Goal: Task Accomplishment & Management: Use online tool/utility

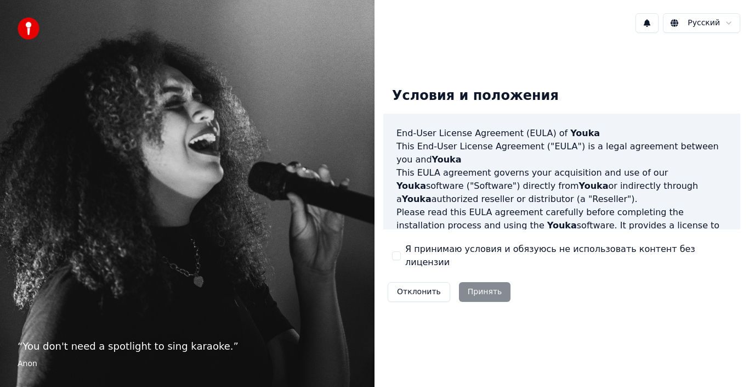
click at [476, 290] on div "Отклонить Принять" at bounding box center [449, 292] width 132 height 29
click at [481, 287] on div "Отклонить Принять" at bounding box center [449, 292] width 132 height 29
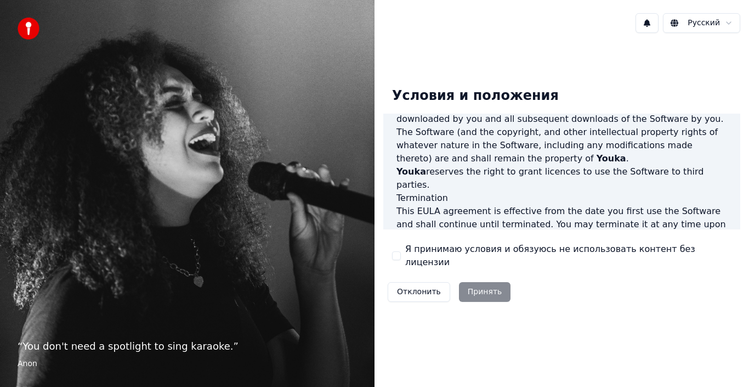
scroll to position [753, 0]
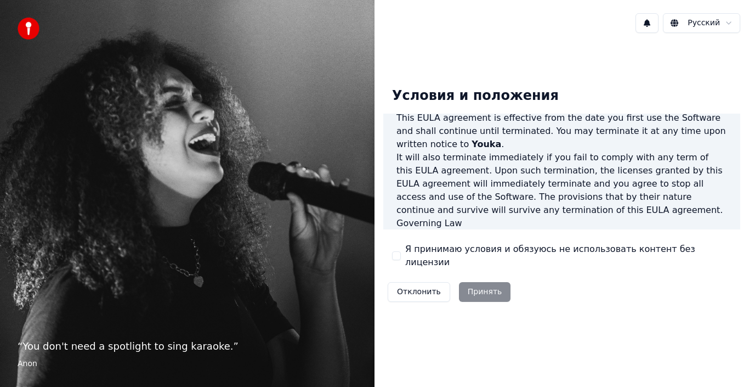
click at [476, 285] on div "Отклонить Принять" at bounding box center [449, 292] width 132 height 29
click at [395, 259] on button "Я принимаю условия и обязуюсь не использовать контент без лицензии" at bounding box center [396, 255] width 9 height 9
click at [485, 284] on button "Принять" at bounding box center [485, 292] width 52 height 20
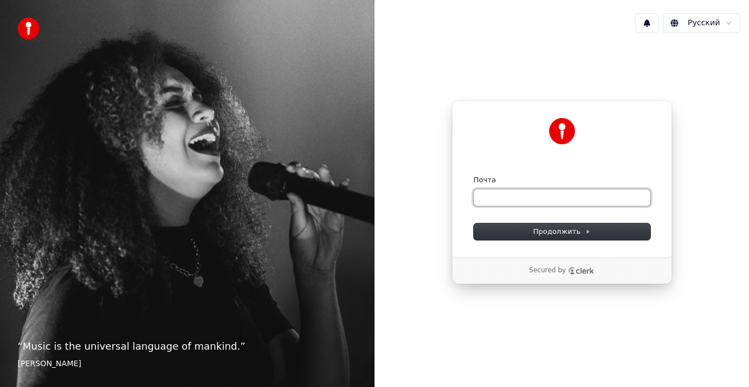
click at [487, 198] on input "Почта" at bounding box center [562, 197] width 177 height 16
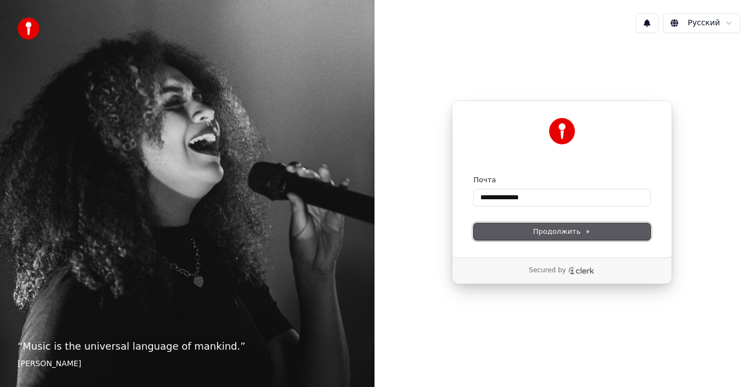
click at [568, 228] on span "Продолжить" at bounding box center [562, 232] width 58 height 10
type input "**********"
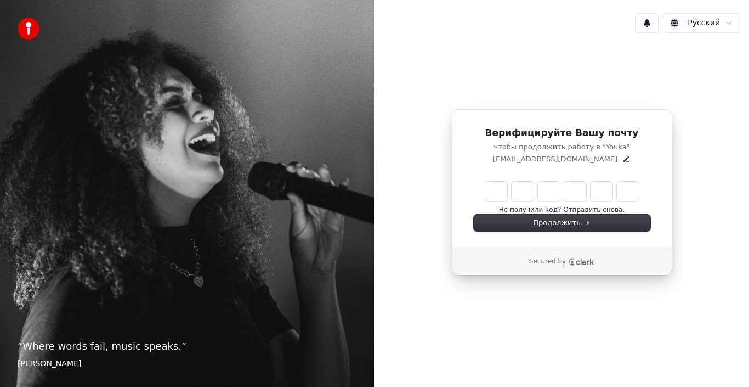
click at [535, 183] on input "Enter verification code" at bounding box center [573, 192] width 176 height 20
paste input "******"
type input "******"
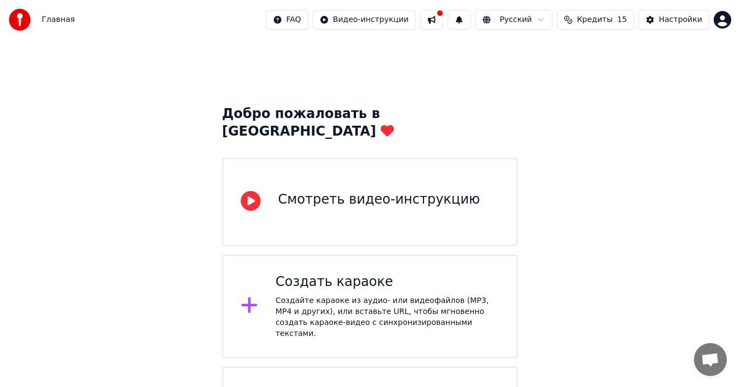
click at [325, 273] on div "Создать караоке" at bounding box center [387, 282] width 224 height 18
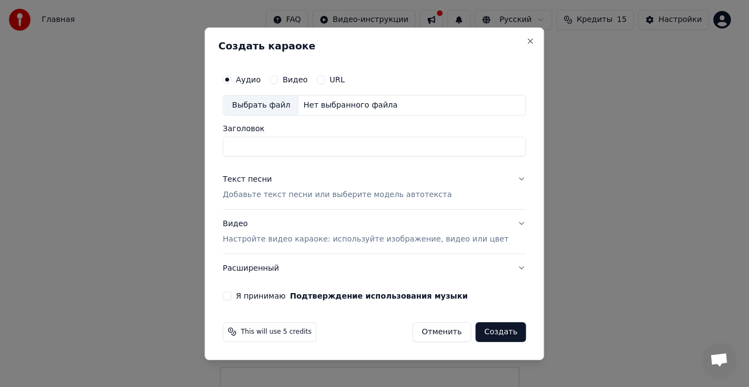
click at [242, 195] on p "Добавьте текст песни или выберите модель автотекста" at bounding box center [337, 194] width 229 height 11
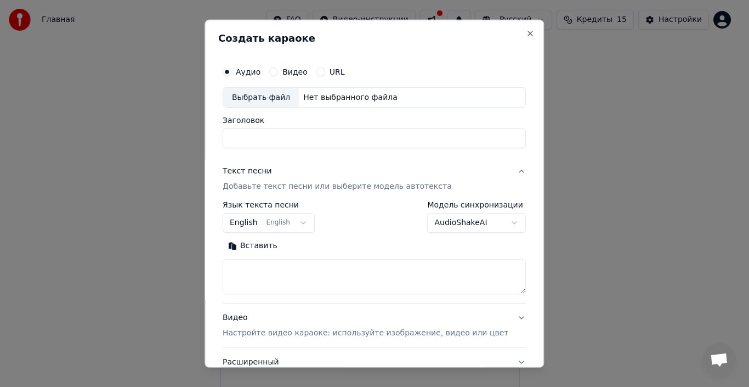
click at [259, 246] on button "Вставить" at bounding box center [253, 246] width 60 height 18
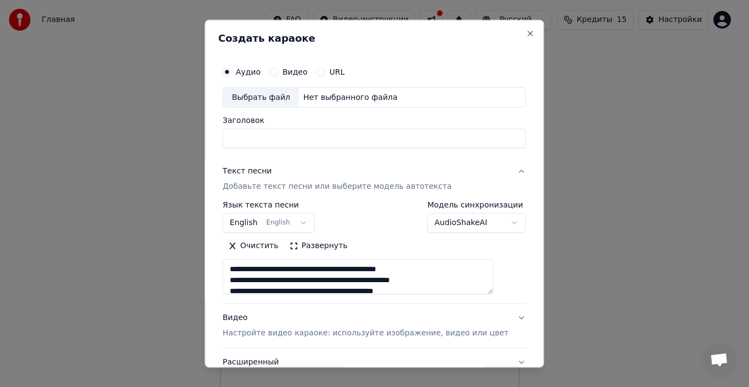
click at [278, 72] on button "Видео" at bounding box center [273, 71] width 9 height 9
click at [274, 98] on div "Выбрать файл" at bounding box center [261, 97] width 76 height 20
type textarea "**********"
type input "**********"
type textarea "**********"
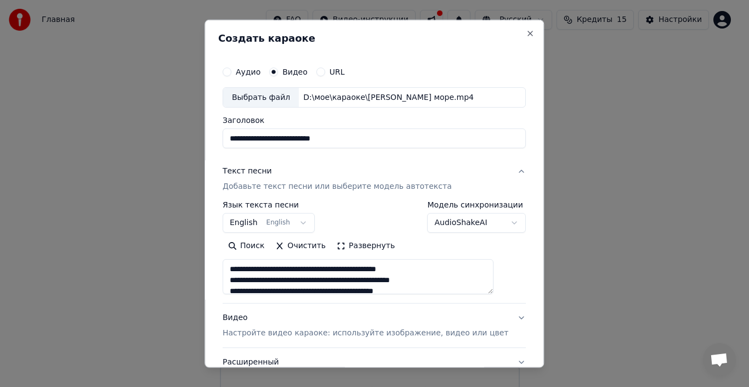
click at [392, 221] on div "**********" at bounding box center [374, 217] width 303 height 32
click at [283, 224] on button "English English" at bounding box center [269, 223] width 92 height 20
click at [529, 184] on body "**********" at bounding box center [370, 232] width 740 height 465
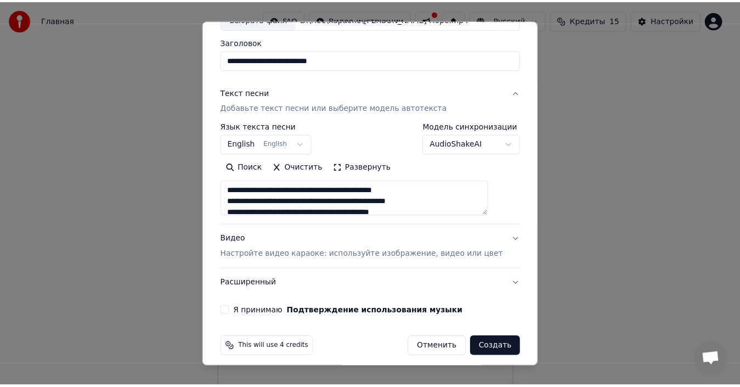
scroll to position [86, 0]
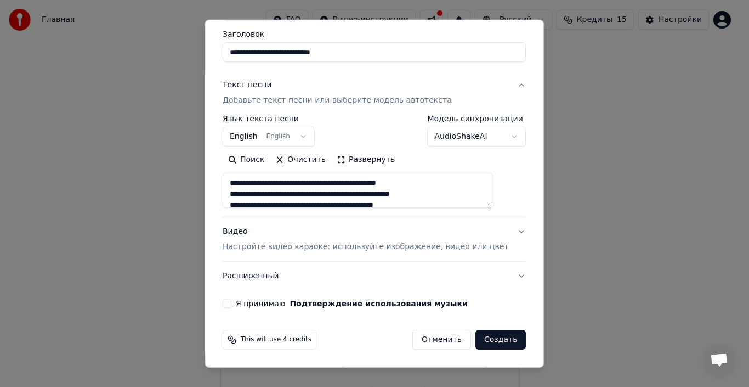
click at [483, 340] on button "Создать" at bounding box center [501, 340] width 50 height 20
select select "**"
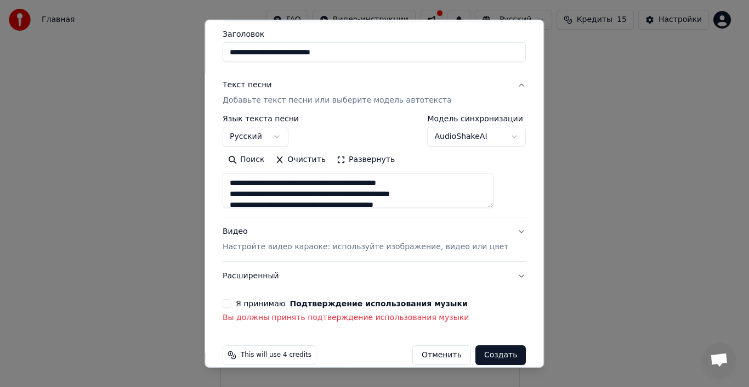
click at [231, 305] on button "Я принимаю Подтверждение использования музыки" at bounding box center [227, 303] width 9 height 9
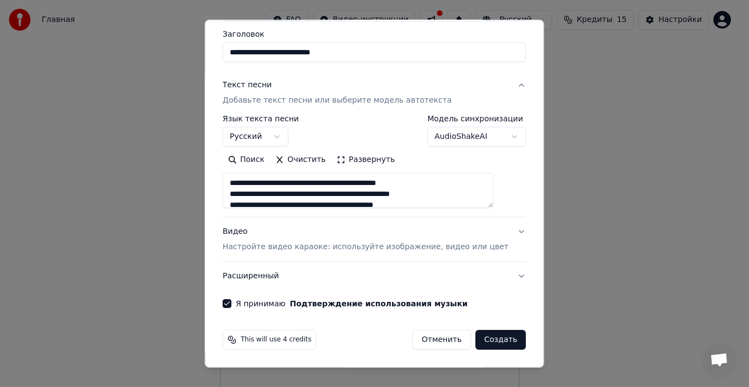
click at [489, 342] on button "Создать" at bounding box center [501, 340] width 50 height 20
type textarea "**********"
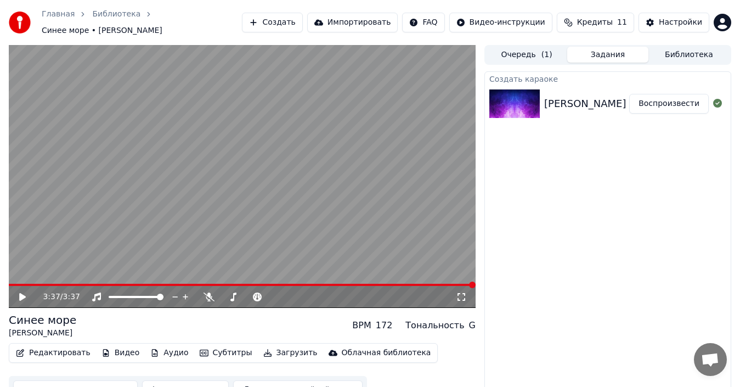
click at [474, 322] on div "G" at bounding box center [472, 325] width 7 height 13
click at [454, 319] on div "Тональность" at bounding box center [434, 325] width 59 height 13
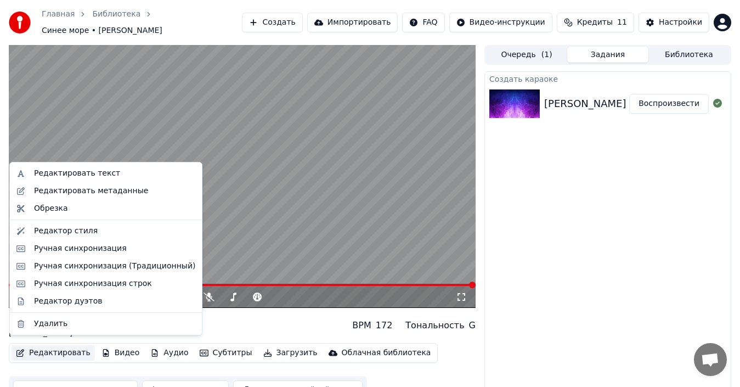
click at [57, 351] on button "Редактировать" at bounding box center [53, 352] width 83 height 15
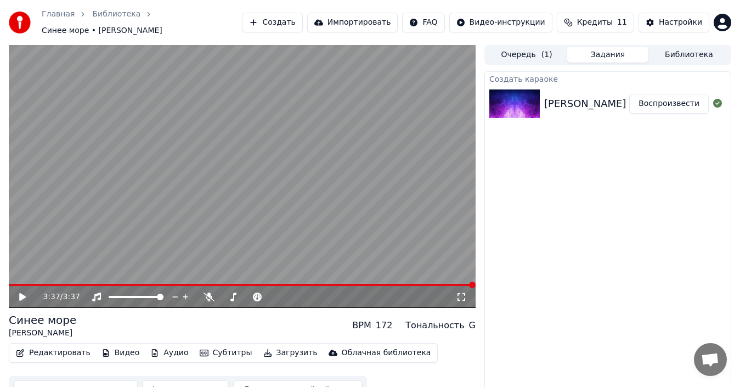
click at [57, 349] on button "Редактировать" at bounding box center [53, 352] width 83 height 15
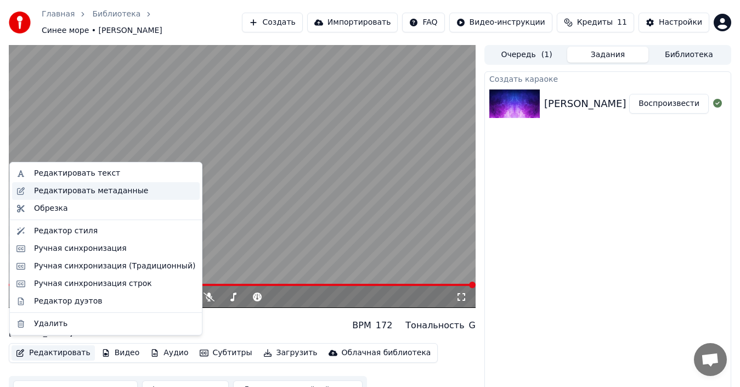
click at [94, 191] on div "Редактировать метаданные" at bounding box center [91, 190] width 114 height 11
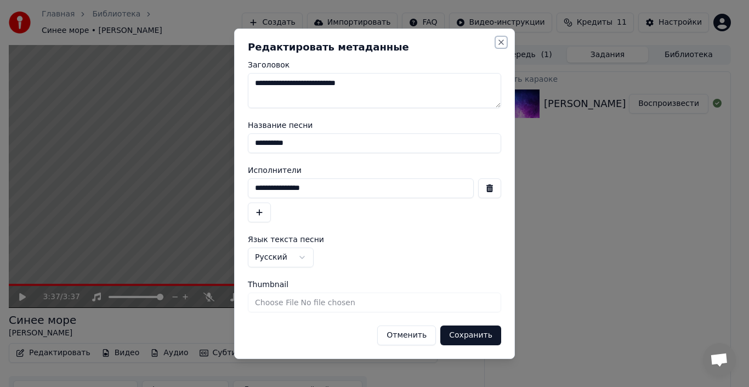
click at [502, 43] on button "Close" at bounding box center [501, 42] width 9 height 9
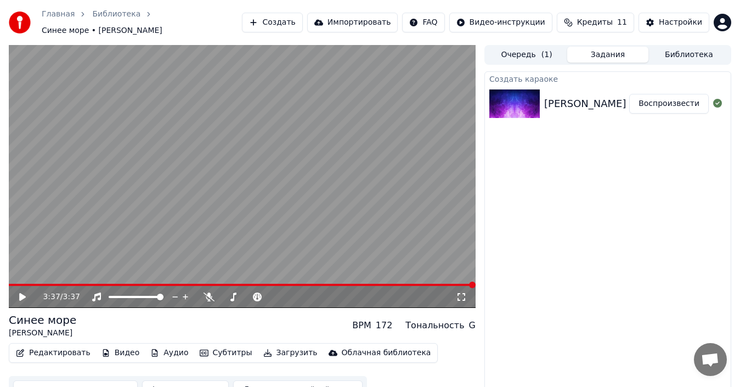
click at [420, 320] on div "Тональность" at bounding box center [434, 325] width 59 height 13
click at [420, 319] on div "Тональность" at bounding box center [434, 325] width 59 height 13
click at [481, 325] on div "3:37 / 3:37 Синее море [PERSON_NAME] BPM 172 Тональность G Редактировать Видео …" at bounding box center [370, 224] width 740 height 359
click at [473, 320] on div "G" at bounding box center [472, 325] width 7 height 13
click at [473, 319] on div "G" at bounding box center [472, 325] width 7 height 13
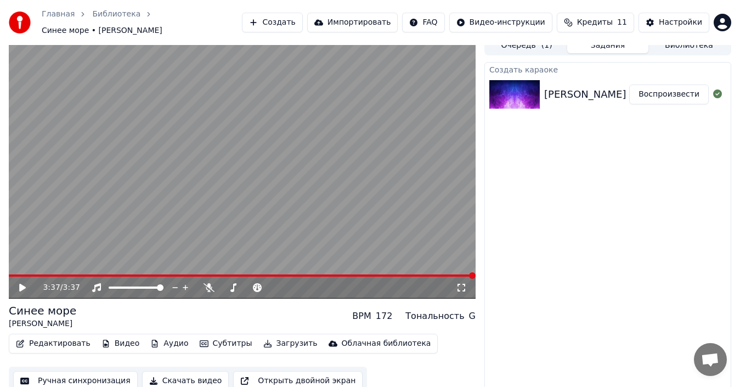
scroll to position [12, 0]
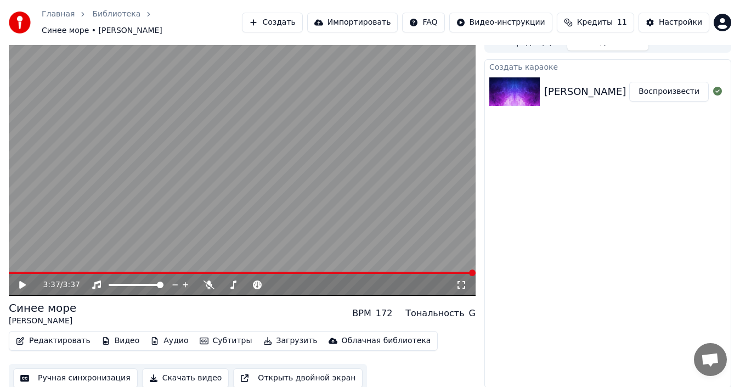
click at [161, 375] on button "Скачать видео" at bounding box center [185, 378] width 87 height 20
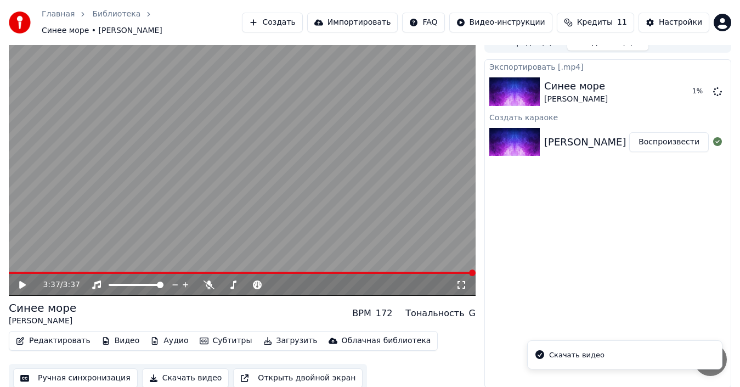
click at [705, 361] on li "Скачать видео" at bounding box center [624, 355] width 195 height 30
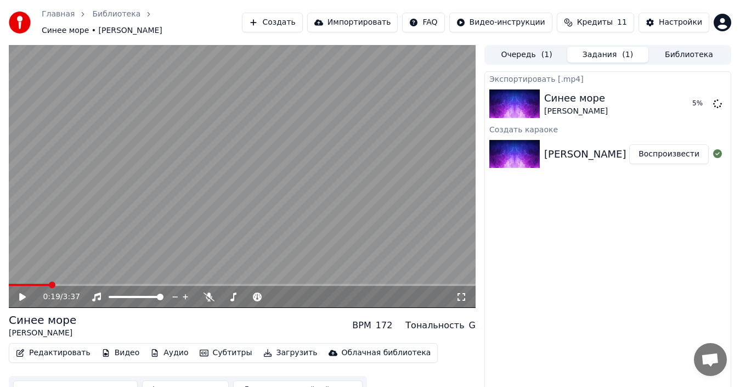
click at [49, 284] on span at bounding box center [29, 285] width 41 height 2
click at [20, 293] on icon at bounding box center [22, 297] width 7 height 8
click at [19, 293] on icon at bounding box center [30, 296] width 25 height 9
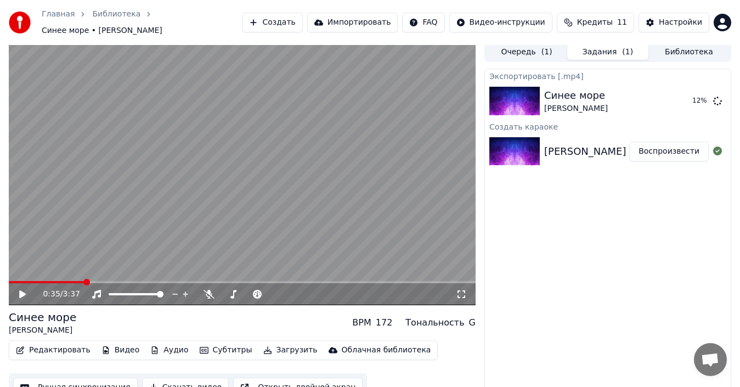
scroll to position [12, 0]
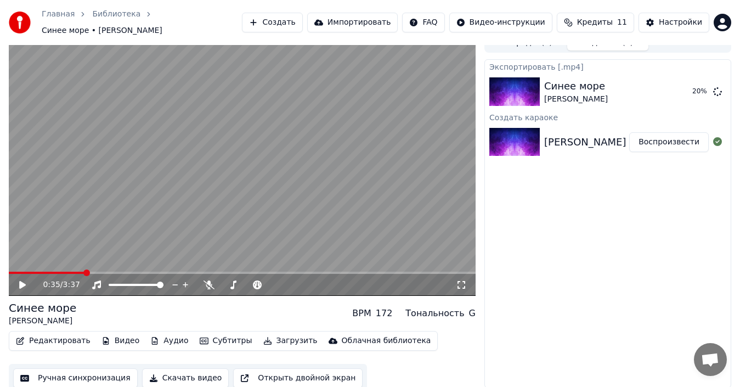
click at [371, 309] on div "BPM" at bounding box center [361, 313] width 19 height 13
click at [231, 280] on icon at bounding box center [233, 284] width 11 height 9
click at [233, 280] on icon at bounding box center [233, 284] width 11 height 9
click at [234, 280] on icon at bounding box center [233, 284] width 6 height 9
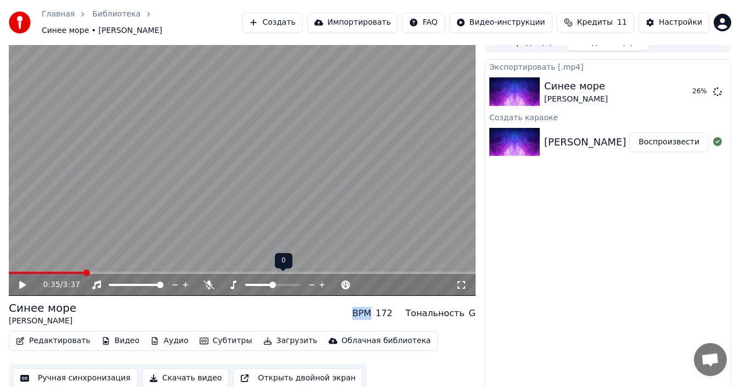
click at [233, 280] on icon at bounding box center [233, 284] width 11 height 9
click at [232, 280] on icon at bounding box center [233, 284] width 11 height 9
click at [231, 283] on icon at bounding box center [233, 284] width 6 height 9
click at [461, 280] on icon at bounding box center [461, 284] width 11 height 9
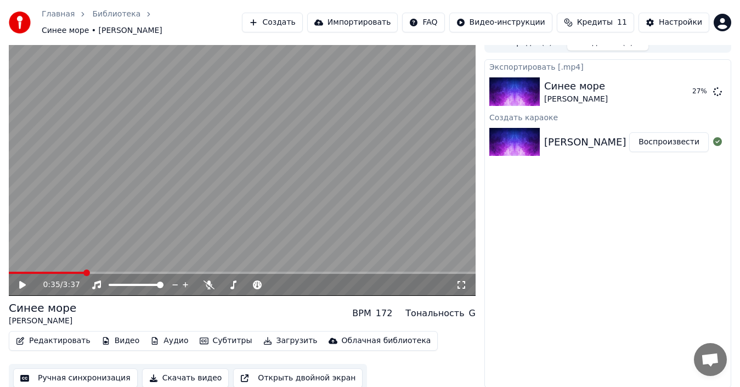
scroll to position [3, 0]
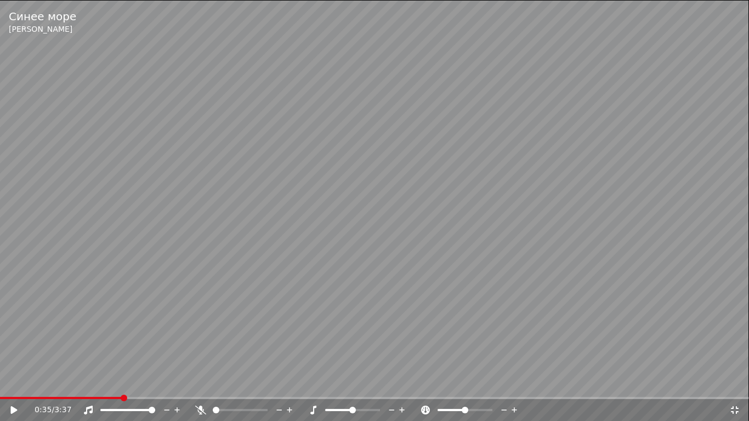
click at [77, 386] on video at bounding box center [374, 210] width 749 height 421
click at [313, 386] on icon at bounding box center [313, 410] width 11 height 9
click at [313, 386] on icon at bounding box center [313, 410] width 6 height 9
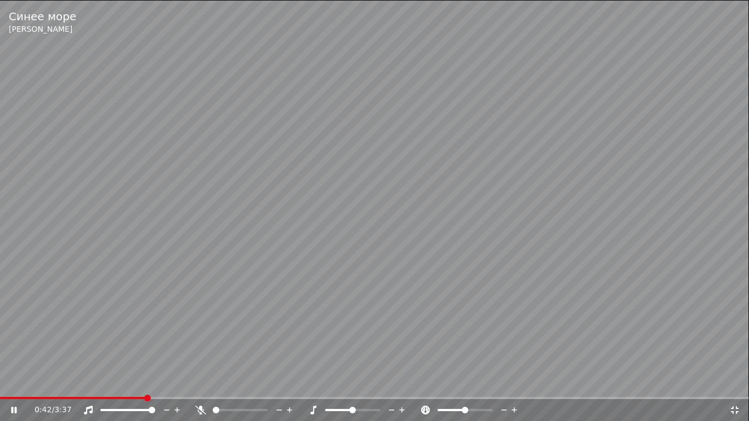
click at [313, 386] on icon at bounding box center [313, 410] width 11 height 9
click at [450, 386] on span at bounding box center [451, 410] width 7 height 7
click at [464, 386] on span at bounding box center [463, 410] width 7 height 7
click at [464, 386] on span at bounding box center [464, 410] width 7 height 7
click at [470, 386] on span at bounding box center [469, 410] width 7 height 7
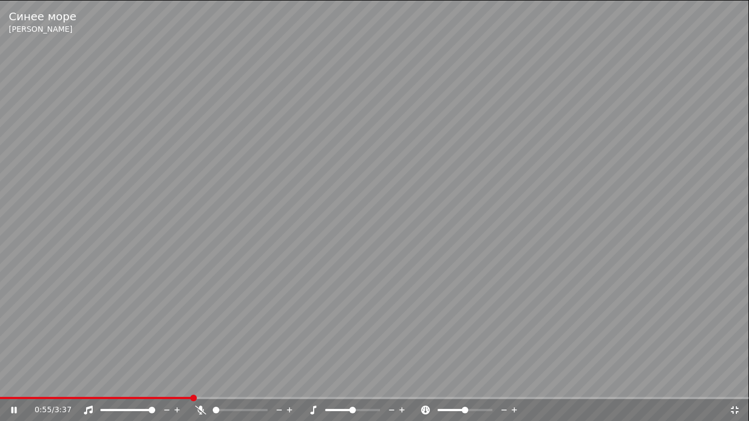
click at [465, 386] on span at bounding box center [465, 410] width 7 height 7
click at [467, 386] on span at bounding box center [467, 410] width 7 height 7
click at [342, 386] on span at bounding box center [344, 410] width 7 height 7
click at [364, 386] on span at bounding box center [365, 410] width 7 height 7
click at [354, 386] on span at bounding box center [343, 410] width 37 height 2
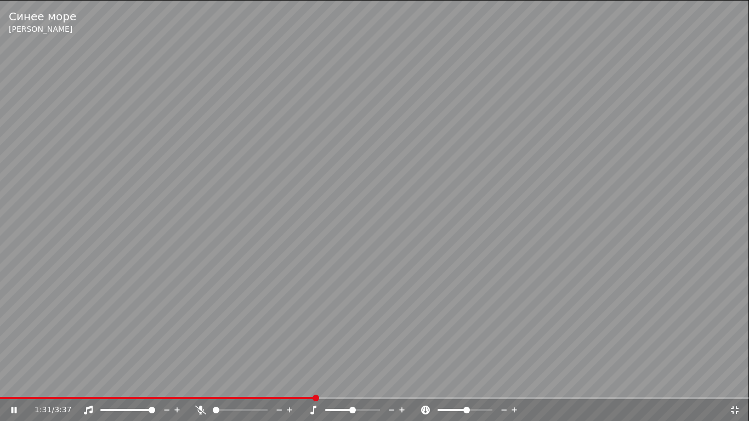
click at [734, 386] on icon at bounding box center [735, 410] width 11 height 9
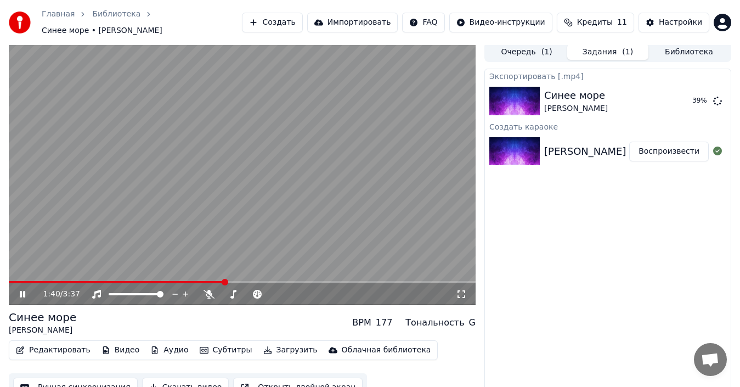
click at [21, 291] on icon at bounding box center [22, 294] width 5 height 7
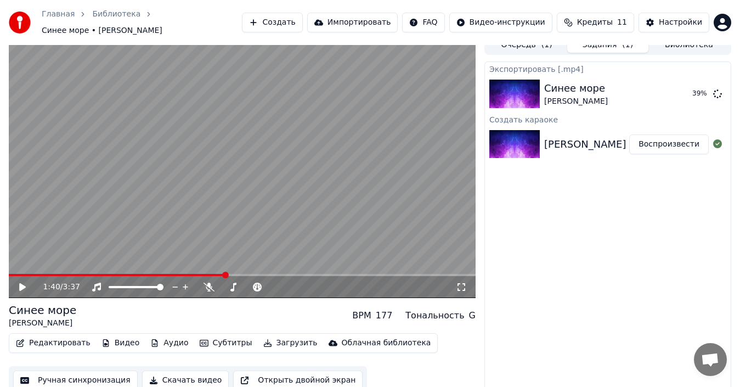
scroll to position [12, 0]
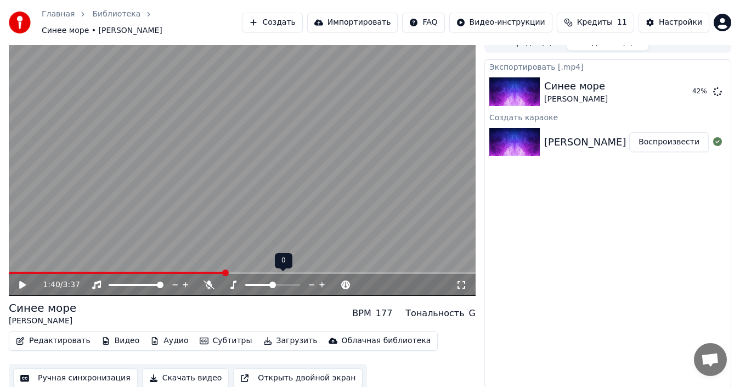
click at [272, 281] on span at bounding box center [272, 284] width 7 height 7
drag, startPoint x: 462, startPoint y: 278, endPoint x: 462, endPoint y: 290, distance: 12.1
click at [462, 280] on icon at bounding box center [461, 284] width 11 height 9
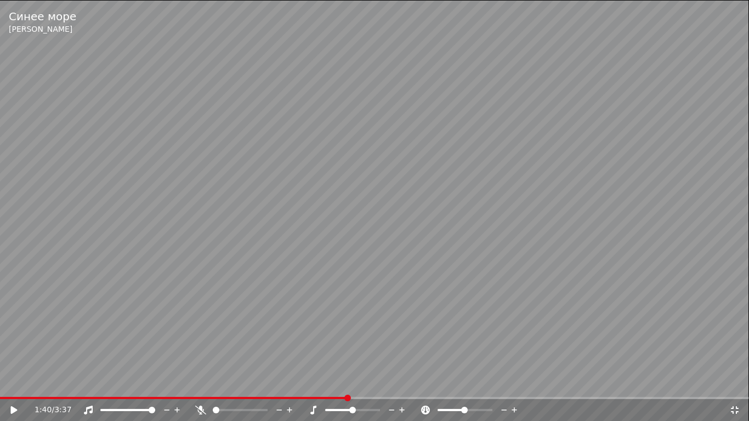
click at [466, 386] on span at bounding box center [464, 410] width 7 height 7
click at [732, 386] on icon at bounding box center [735, 410] width 11 height 9
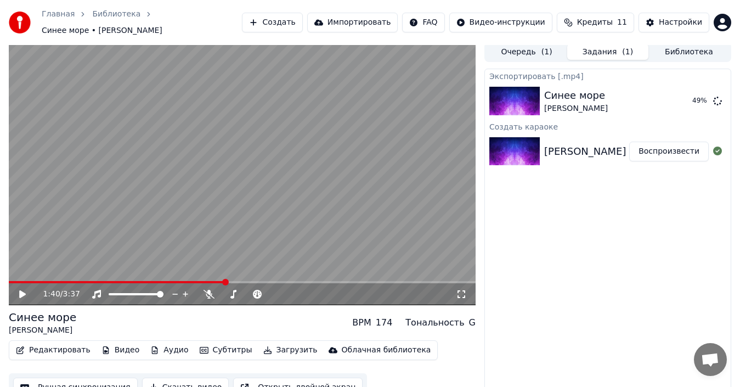
click at [461, 290] on icon at bounding box center [461, 294] width 11 height 9
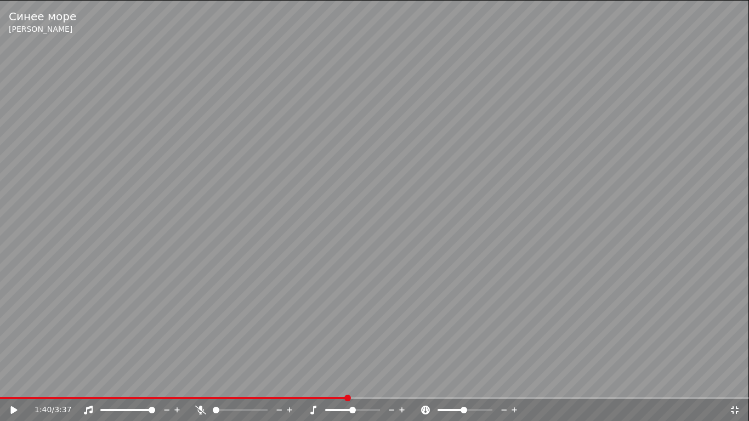
click at [465, 386] on span at bounding box center [464, 410] width 7 height 7
click at [731, 386] on icon at bounding box center [735, 410] width 11 height 9
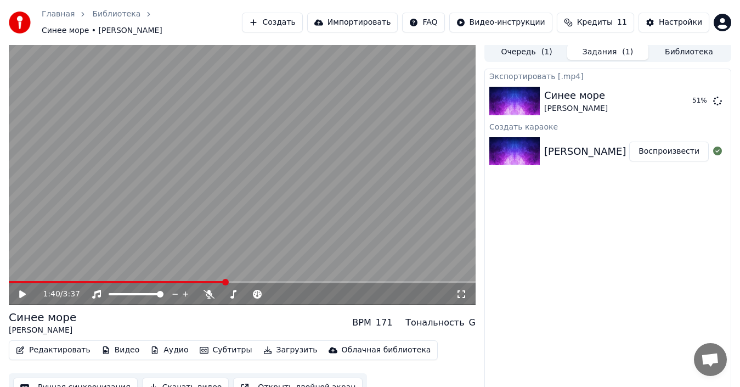
click at [393, 318] on div "171" at bounding box center [384, 322] width 17 height 13
click at [393, 321] on div "171" at bounding box center [384, 322] width 17 height 13
click at [227, 279] on span at bounding box center [225, 282] width 7 height 7
click at [207, 279] on span at bounding box center [207, 282] width 7 height 7
click at [460, 290] on icon at bounding box center [461, 294] width 11 height 9
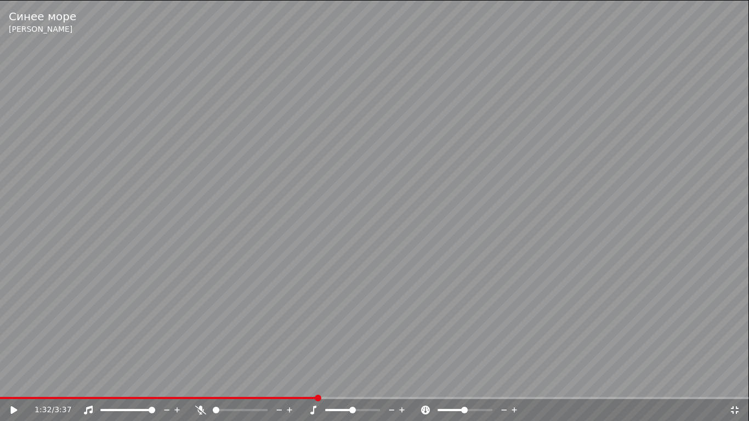
click at [515, 386] on icon at bounding box center [514, 410] width 5 height 5
click at [730, 386] on icon at bounding box center [735, 410] width 11 height 9
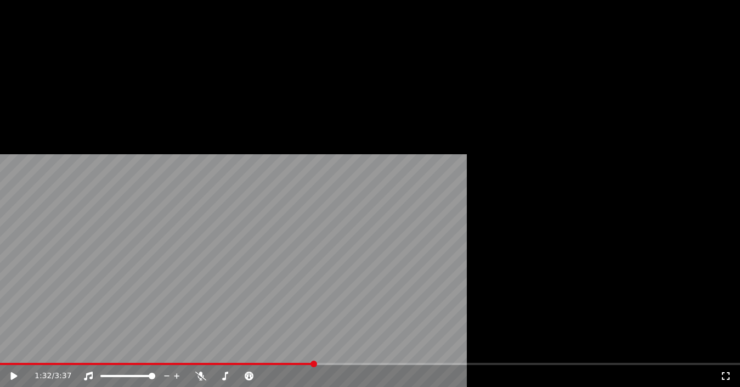
scroll to position [12, 0]
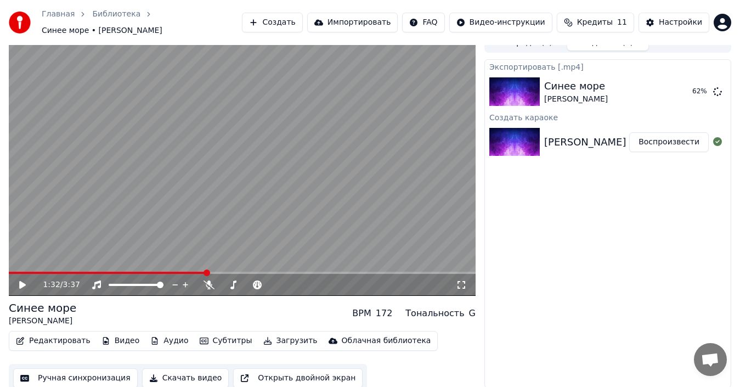
click at [23, 281] on icon at bounding box center [22, 285] width 7 height 8
click at [22, 280] on icon at bounding box center [30, 284] width 25 height 9
click at [680, 88] on button "Показать" at bounding box center [680, 92] width 57 height 20
click at [680, 86] on button "Показать" at bounding box center [680, 92] width 57 height 20
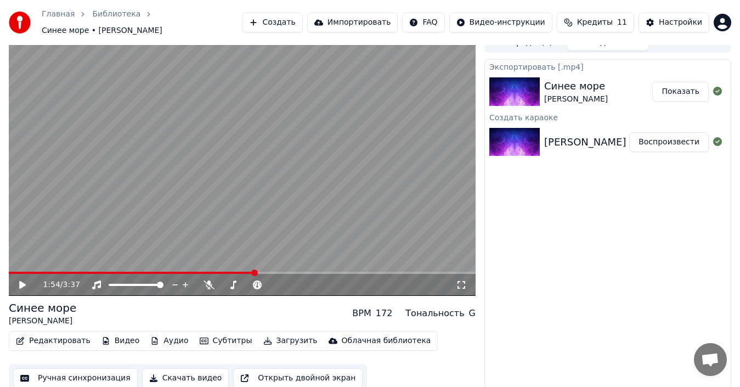
click at [680, 86] on button "Показать" at bounding box center [680, 92] width 57 height 20
click at [679, 86] on button "Показать" at bounding box center [680, 92] width 57 height 20
click at [605, 249] on div "Экспортировать [.mp4] Синее море [PERSON_NAME] Показать Создать караоке [PERSON…" at bounding box center [607, 223] width 247 height 329
click at [678, 18] on div "Настройки" at bounding box center [680, 22] width 43 height 11
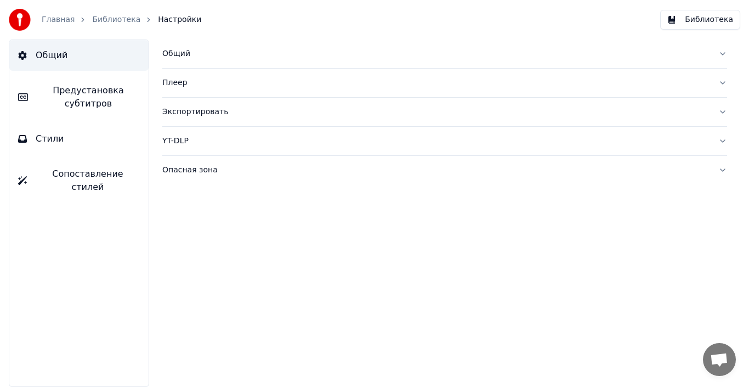
click at [173, 84] on div "Плеер" at bounding box center [435, 82] width 547 height 11
click at [178, 82] on div "Плеер" at bounding box center [435, 82] width 547 height 11
click at [175, 54] on div "Общий" at bounding box center [435, 53] width 547 height 11
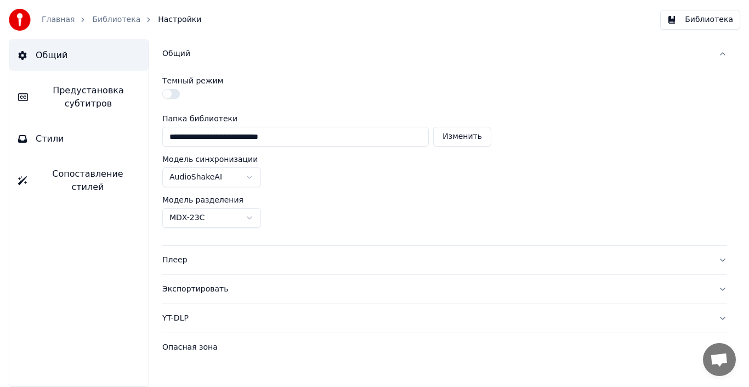
click at [197, 216] on html "**********" at bounding box center [374, 193] width 749 height 387
click at [213, 220] on html "**********" at bounding box center [374, 193] width 749 height 387
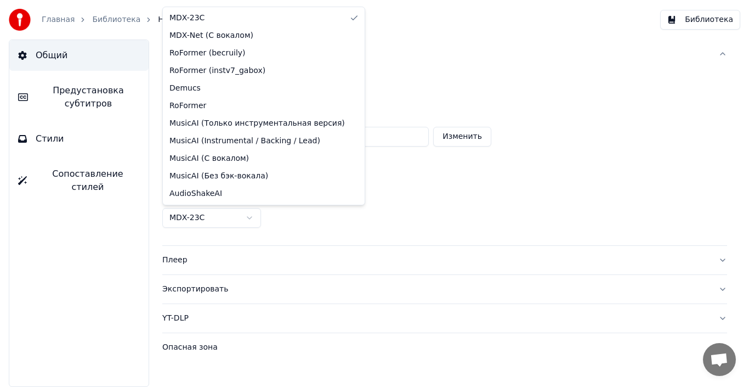
click at [211, 221] on html "**********" at bounding box center [374, 193] width 749 height 387
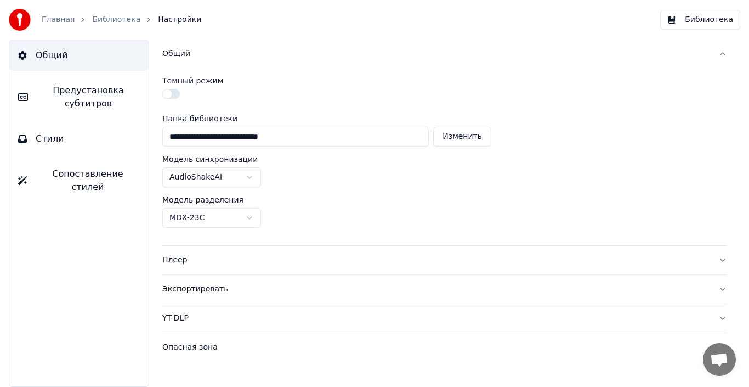
click at [210, 219] on html "**********" at bounding box center [374, 193] width 749 height 387
click at [315, 247] on html "**********" at bounding box center [374, 193] width 749 height 387
click at [87, 84] on span "Предустановка субтитров" at bounding box center [88, 97] width 103 height 26
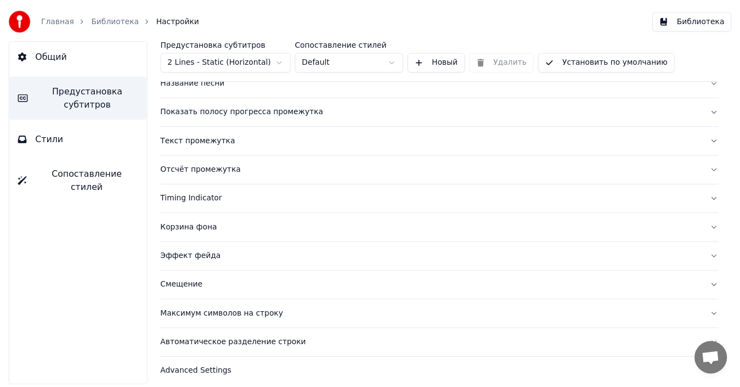
scroll to position [102, 0]
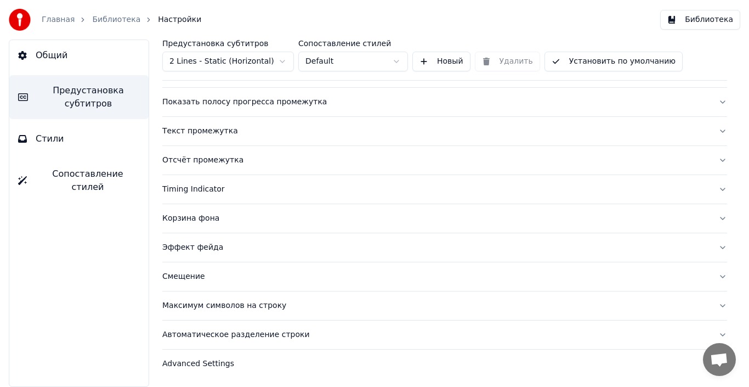
click at [109, 19] on link "Библиотека" at bounding box center [116, 19] width 48 height 11
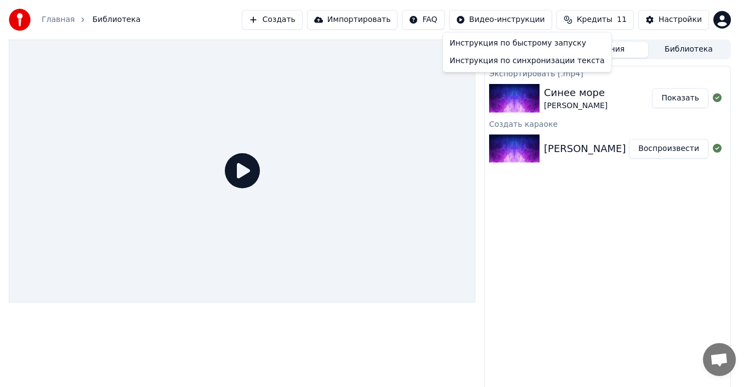
click at [523, 20] on html "Главная Библиотека Создать Импортировать FAQ Видео-инструкции Кредиты 11 Настро…" at bounding box center [374, 193] width 749 height 387
click at [516, 43] on div "Инструкция по быстрому запуску" at bounding box center [527, 44] width 164 height 18
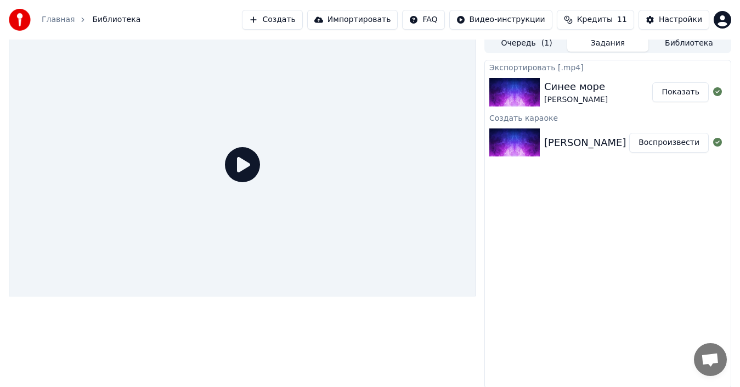
scroll to position [8, 0]
